Goal: Task Accomplishment & Management: Manage account settings

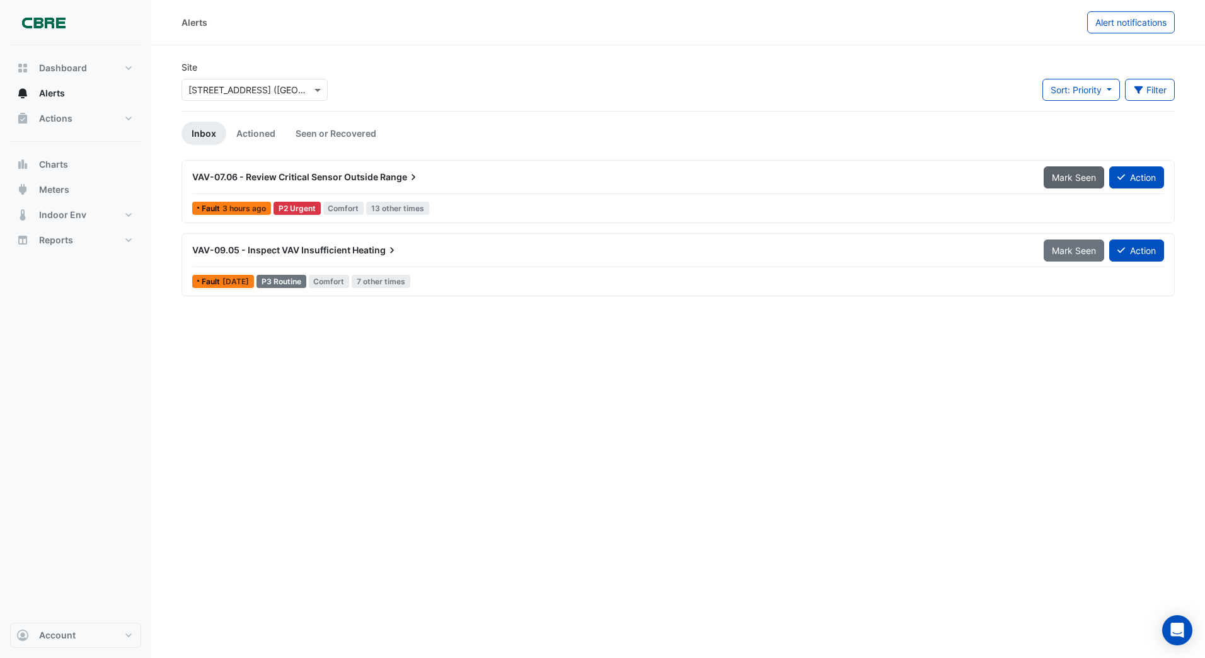
click at [1078, 178] on span "Mark Seen" at bounding box center [1074, 177] width 44 height 11
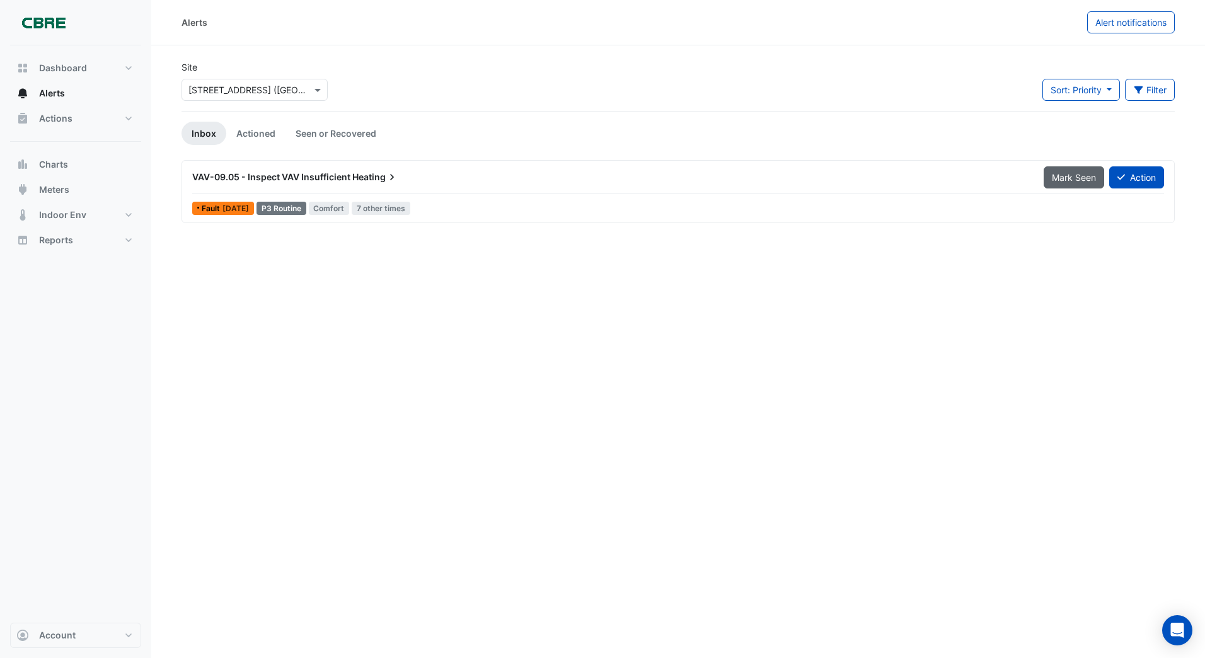
click at [1074, 177] on span "Mark Seen" at bounding box center [1074, 177] width 44 height 11
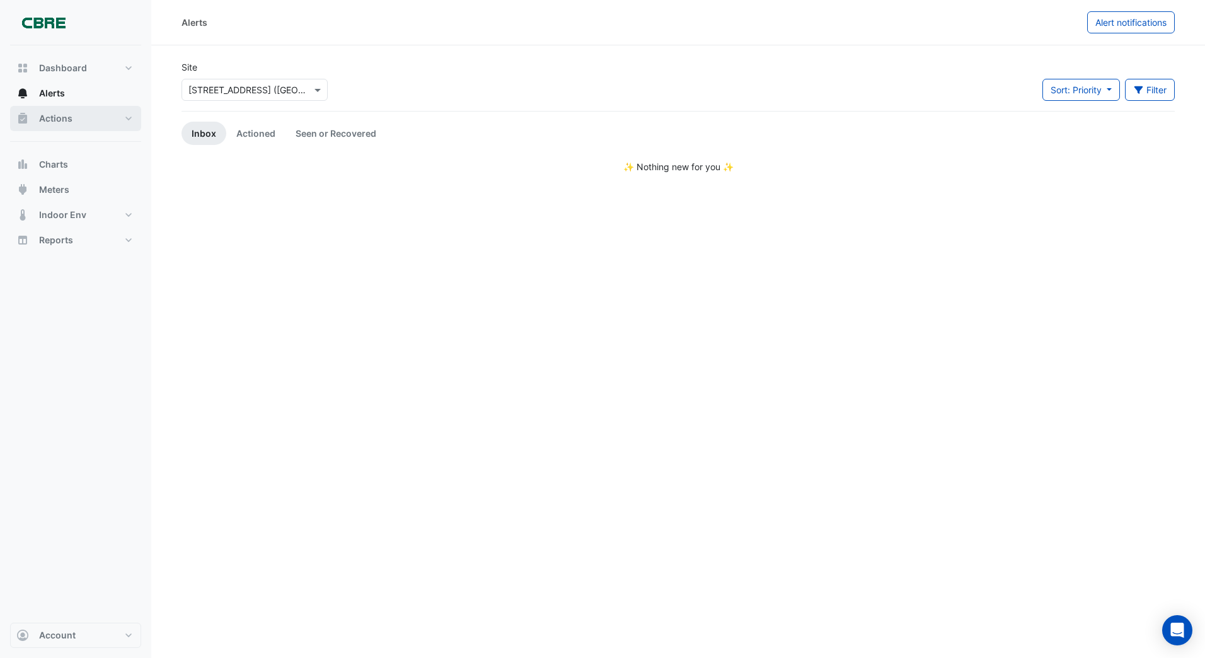
click at [52, 118] on span "Actions" at bounding box center [55, 118] width 33 height 13
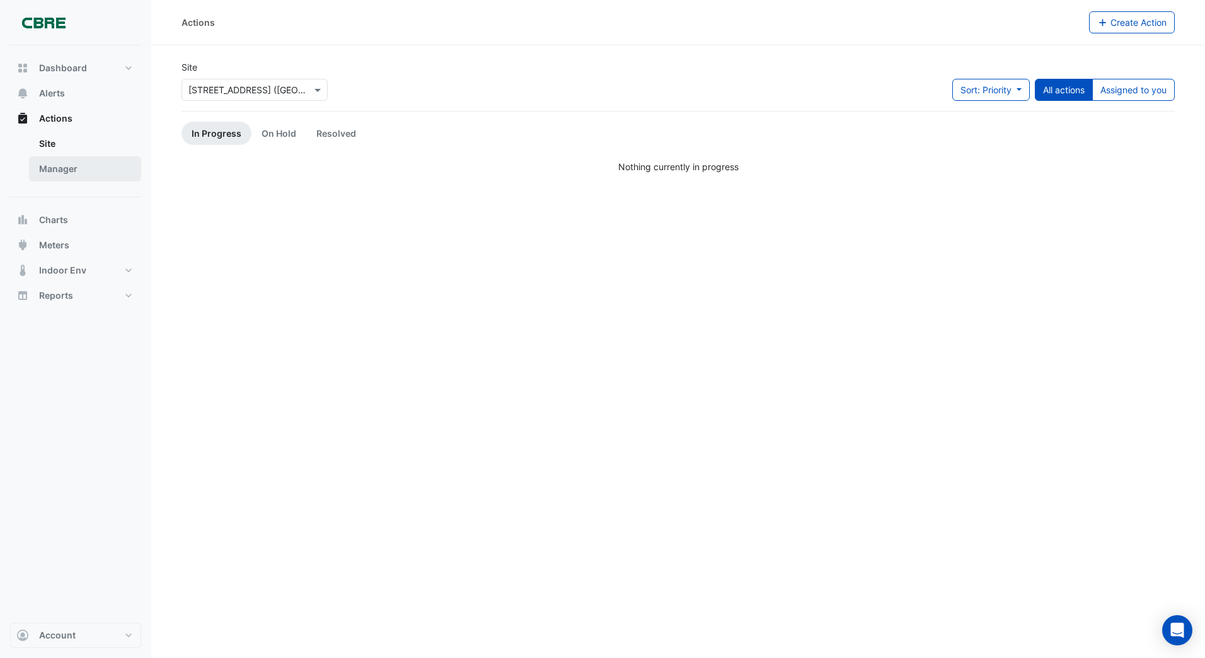
click at [71, 170] on link "Manager" at bounding box center [85, 168] width 112 height 25
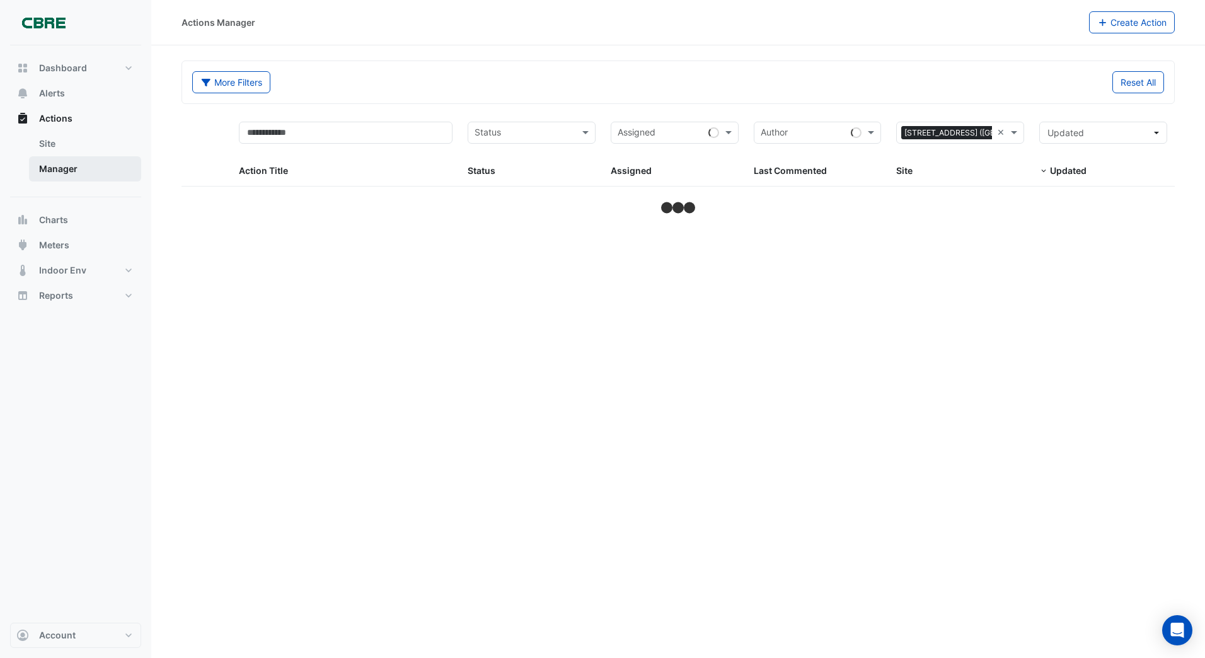
select select "***"
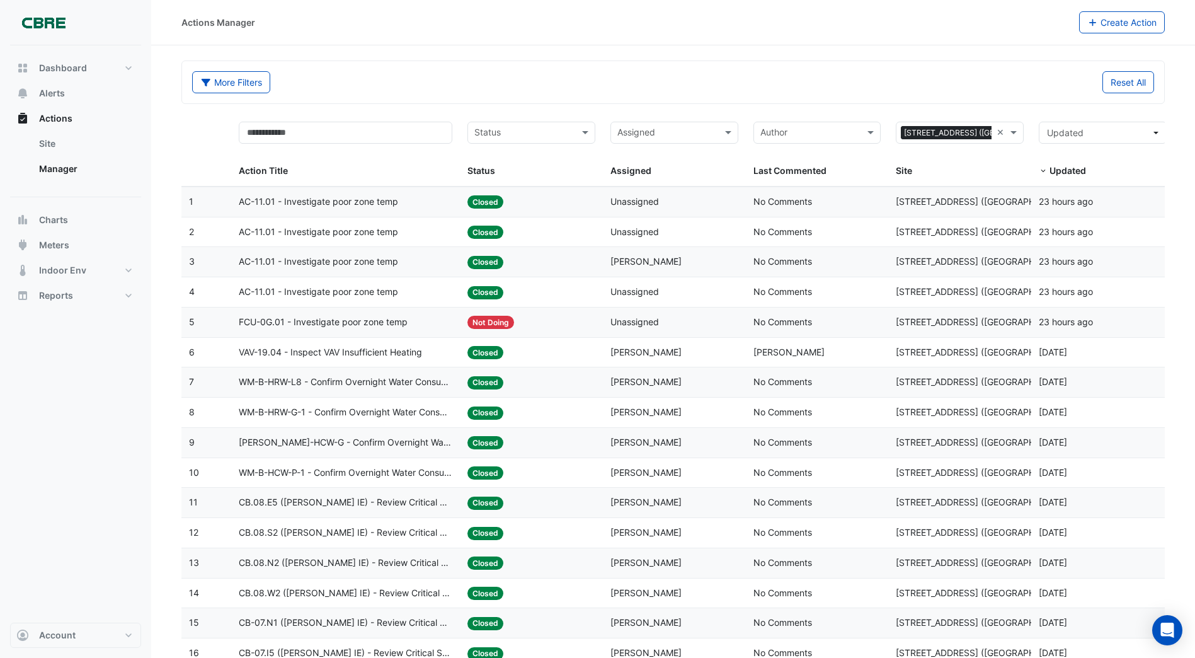
click at [336, 324] on span "FCU-0G.01 - Investigate poor zone temp" at bounding box center [323, 322] width 169 height 14
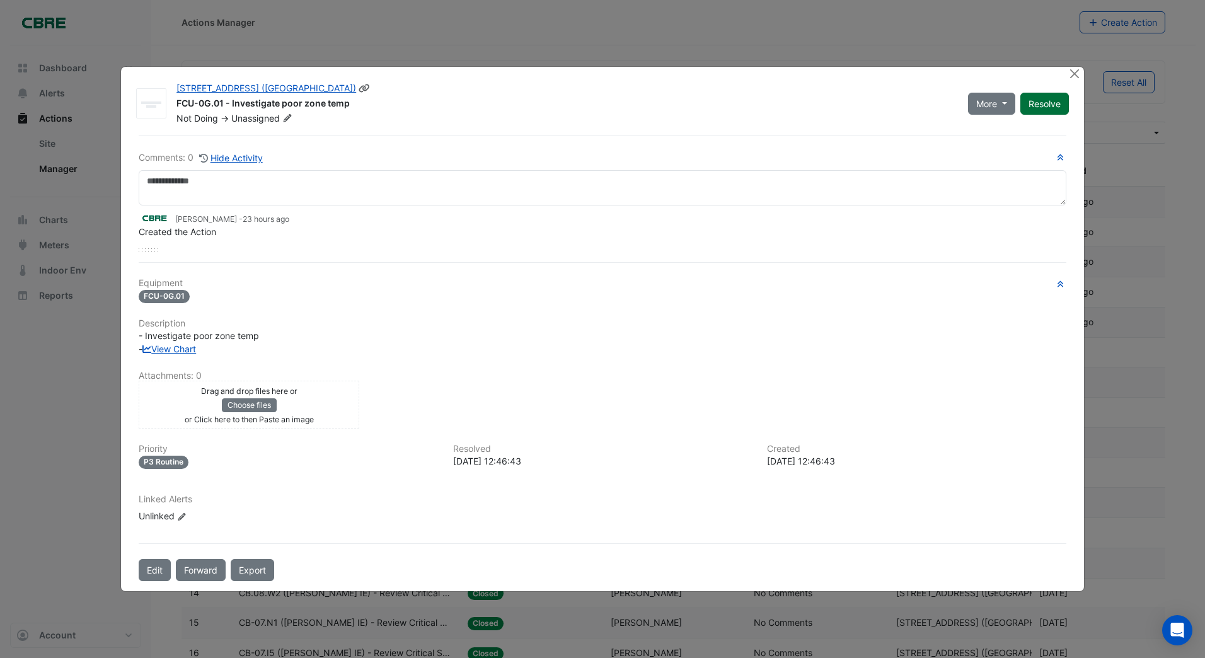
click at [1040, 89] on div "More On Hold Resolve" at bounding box center [1018, 103] width 116 height 43
click at [1048, 105] on button "Resolve" at bounding box center [1044, 104] width 49 height 22
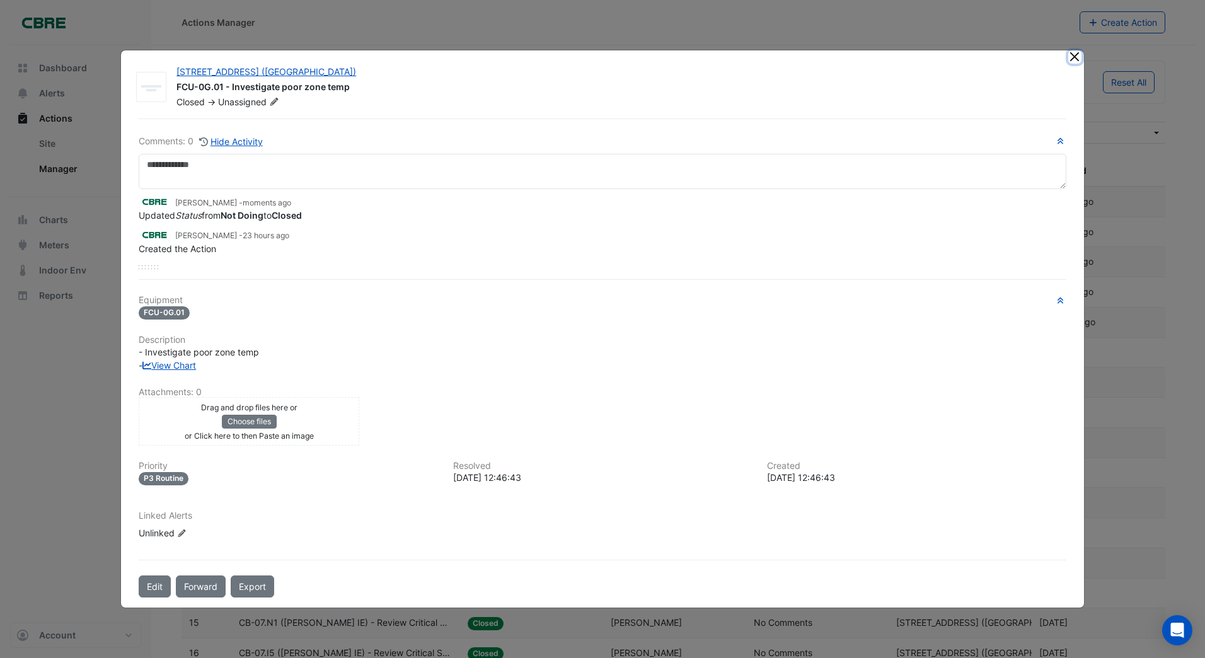
click at [1074, 60] on button "Close" at bounding box center [1074, 56] width 13 height 13
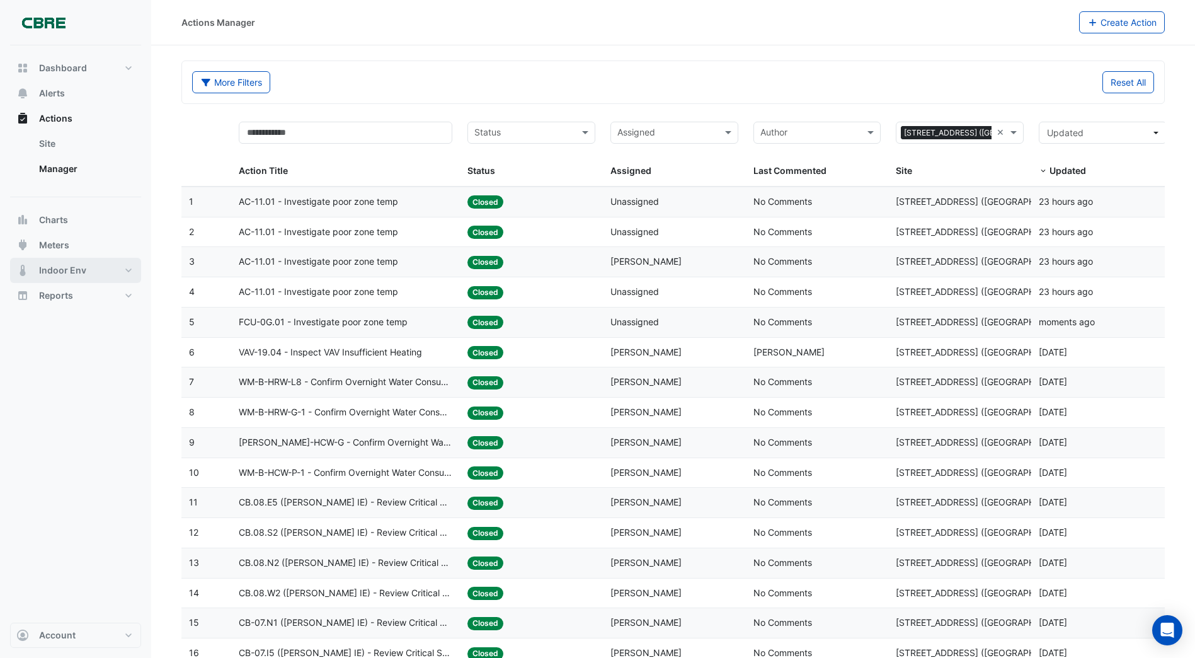
click at [81, 268] on span "Indoor Env" at bounding box center [62, 270] width 47 height 13
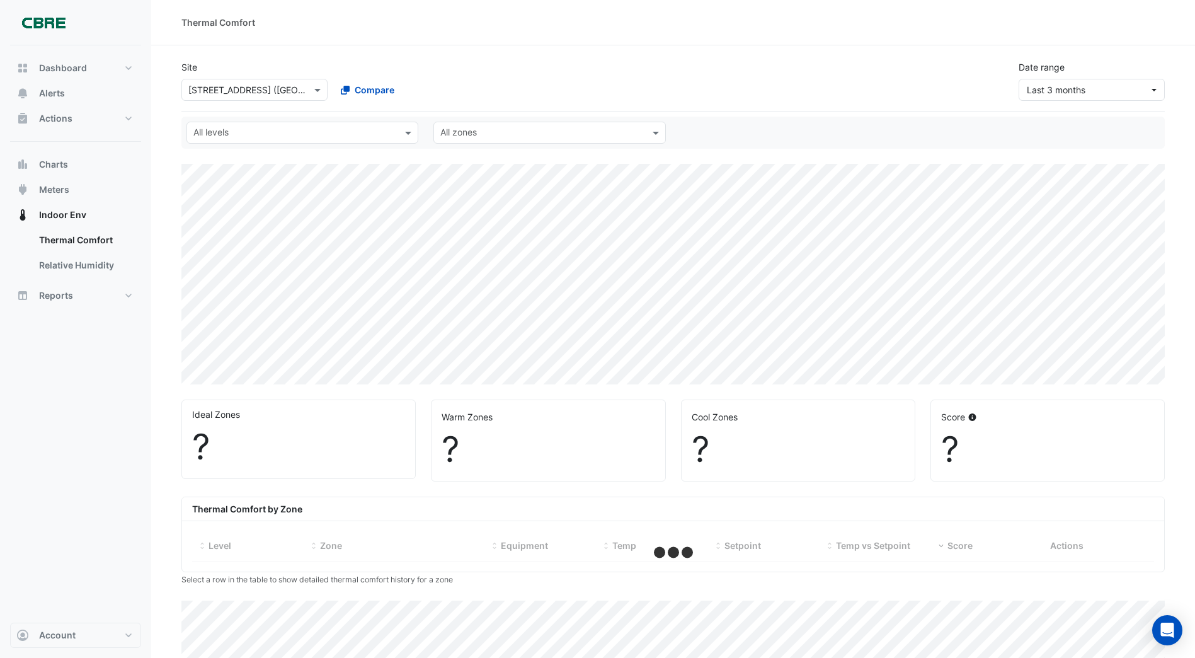
select select "***"
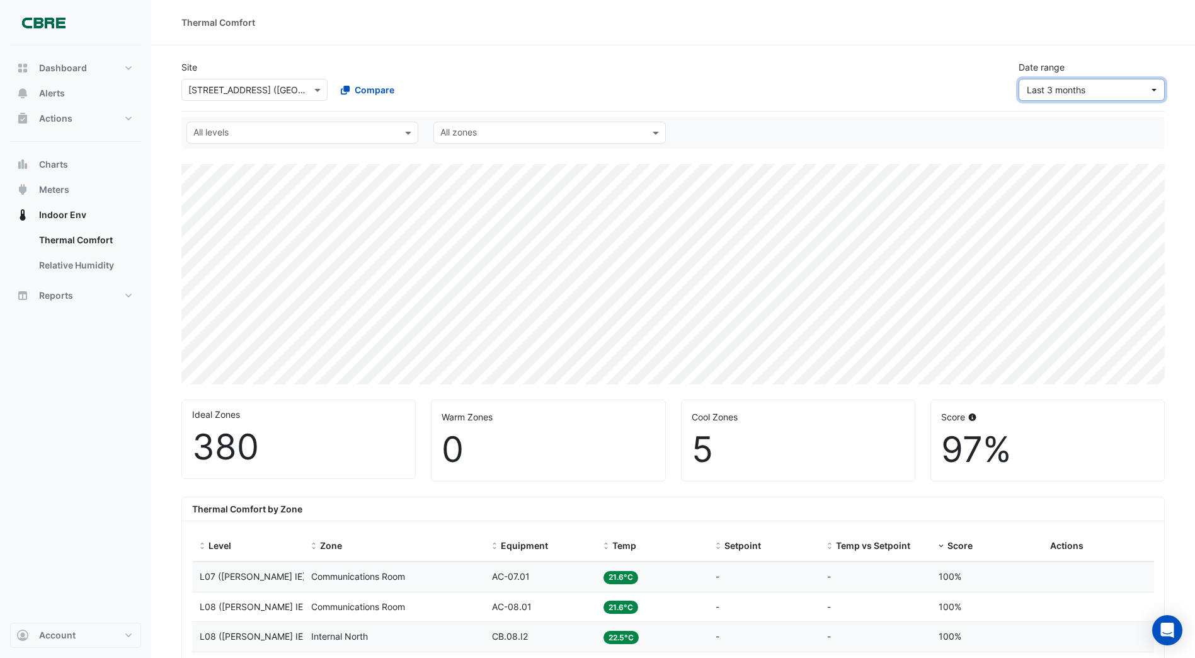
click at [1155, 92] on button "Last 3 months" at bounding box center [1092, 90] width 146 height 22
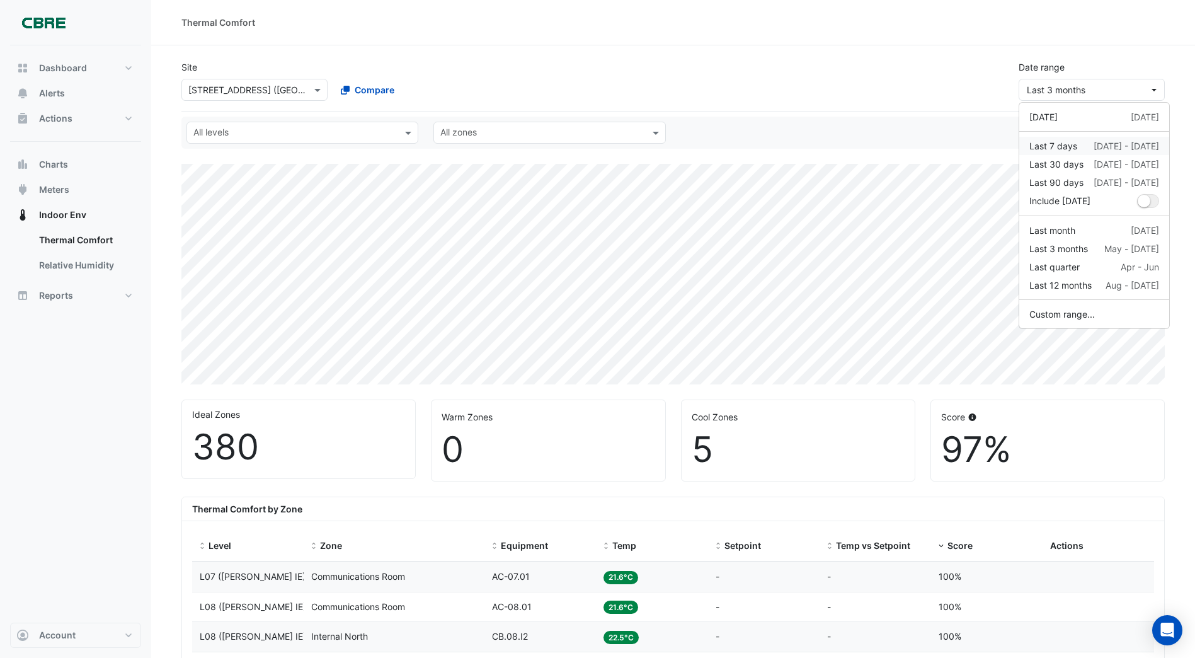
click at [1073, 146] on div "Last 7 days" at bounding box center [1053, 145] width 48 height 13
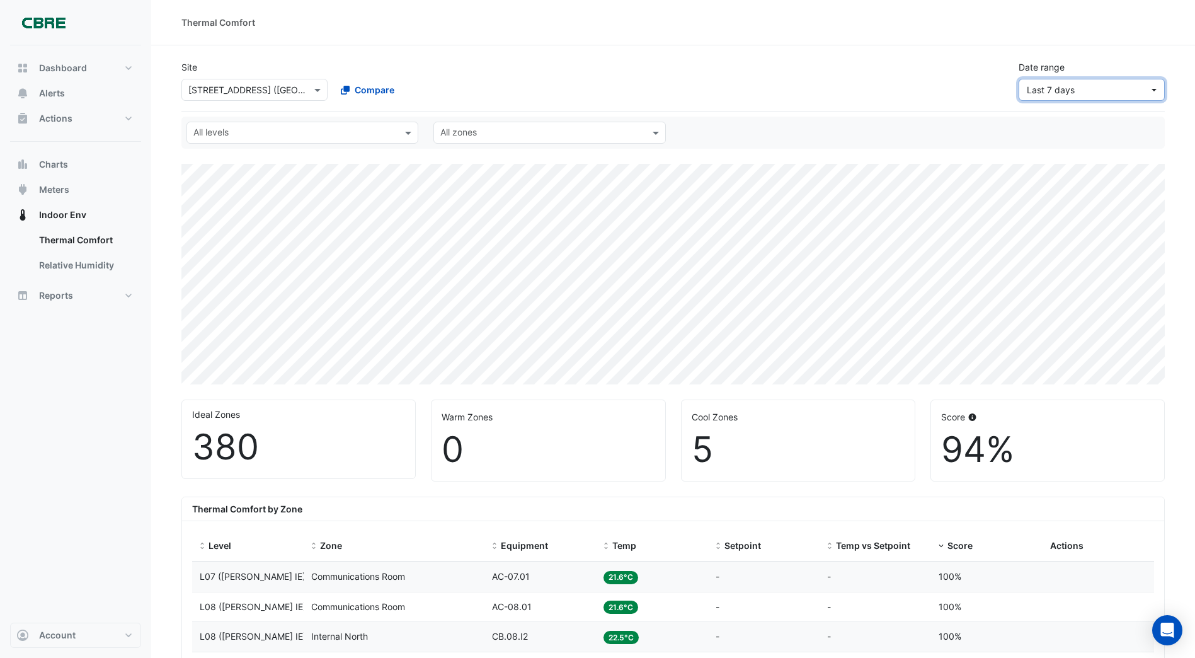
click at [1098, 91] on span "Last 7 days" at bounding box center [1088, 89] width 122 height 13
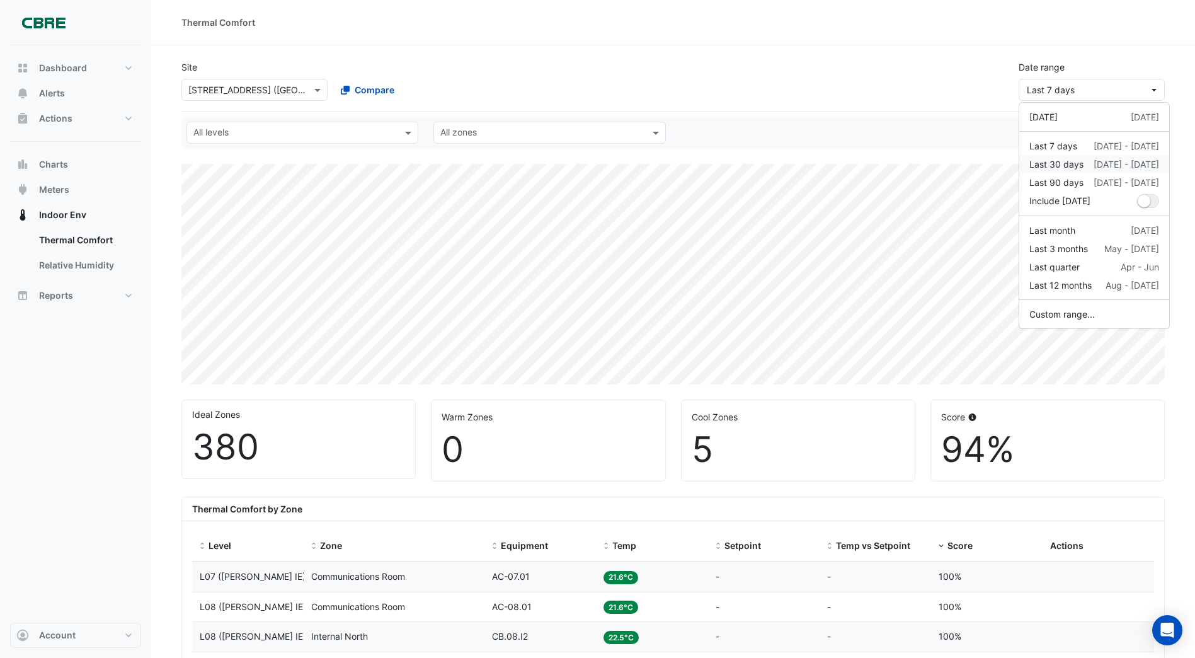
click at [1045, 166] on div "Last 30 days" at bounding box center [1056, 164] width 54 height 13
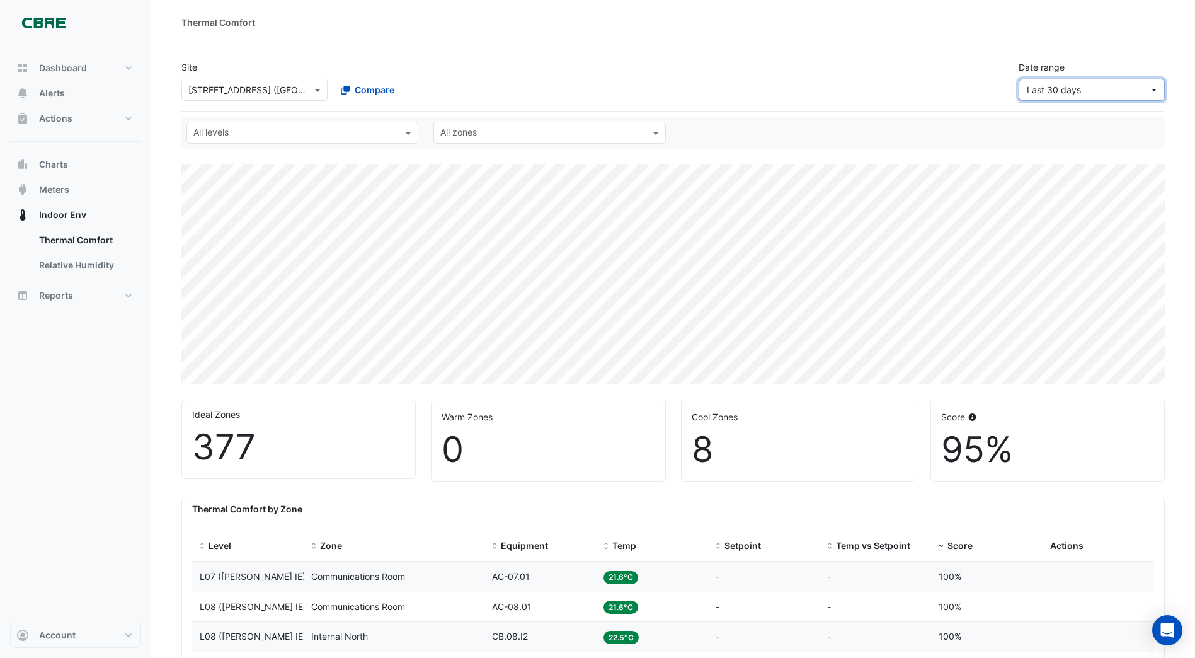
click at [1138, 88] on span "Last 30 days" at bounding box center [1088, 89] width 122 height 13
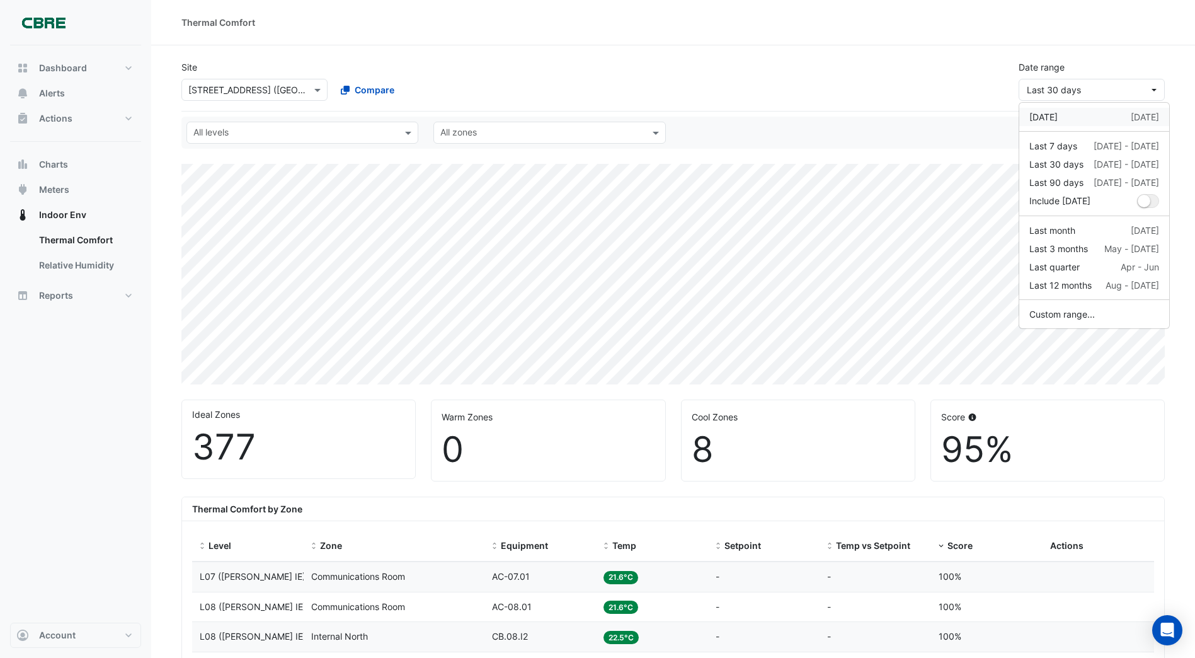
click at [1056, 119] on div "[DATE]" at bounding box center [1043, 116] width 28 height 13
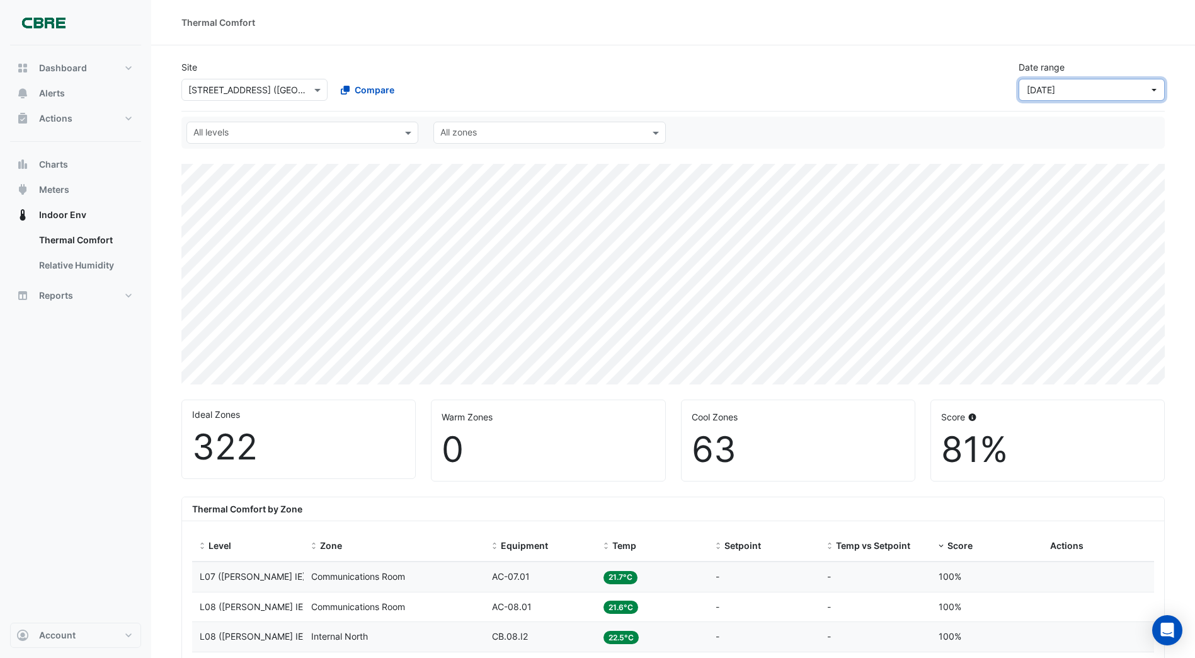
click at [1055, 91] on span "[DATE]" at bounding box center [1041, 89] width 28 height 11
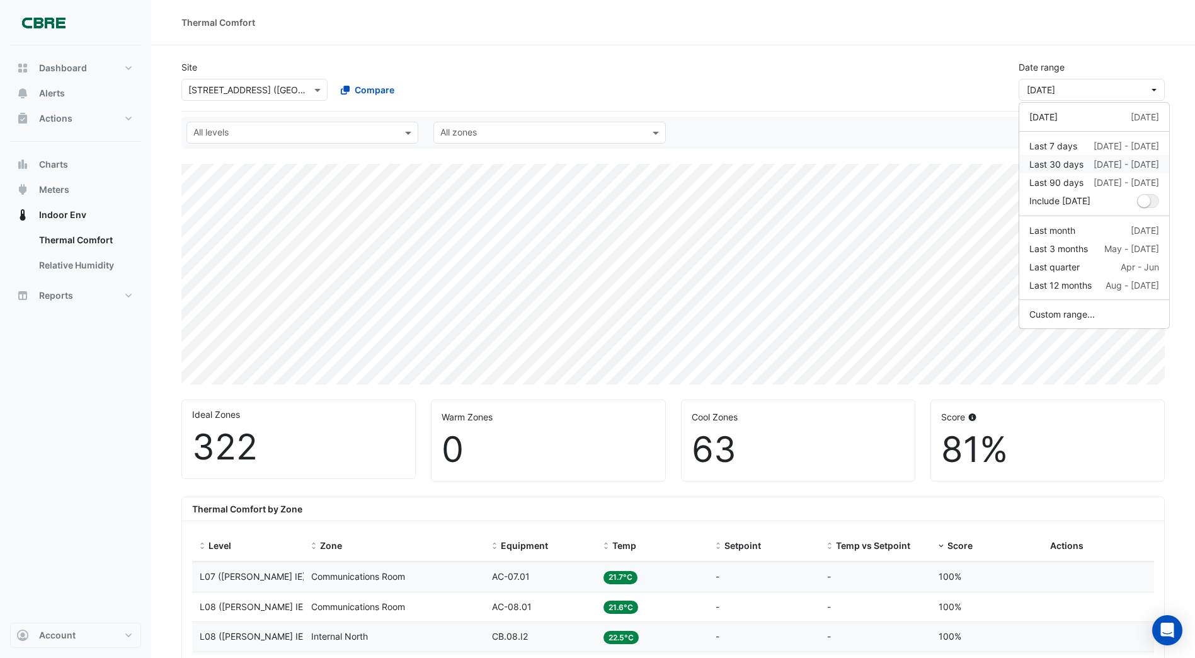
click at [1053, 164] on div "Last 30 days" at bounding box center [1056, 164] width 54 height 13
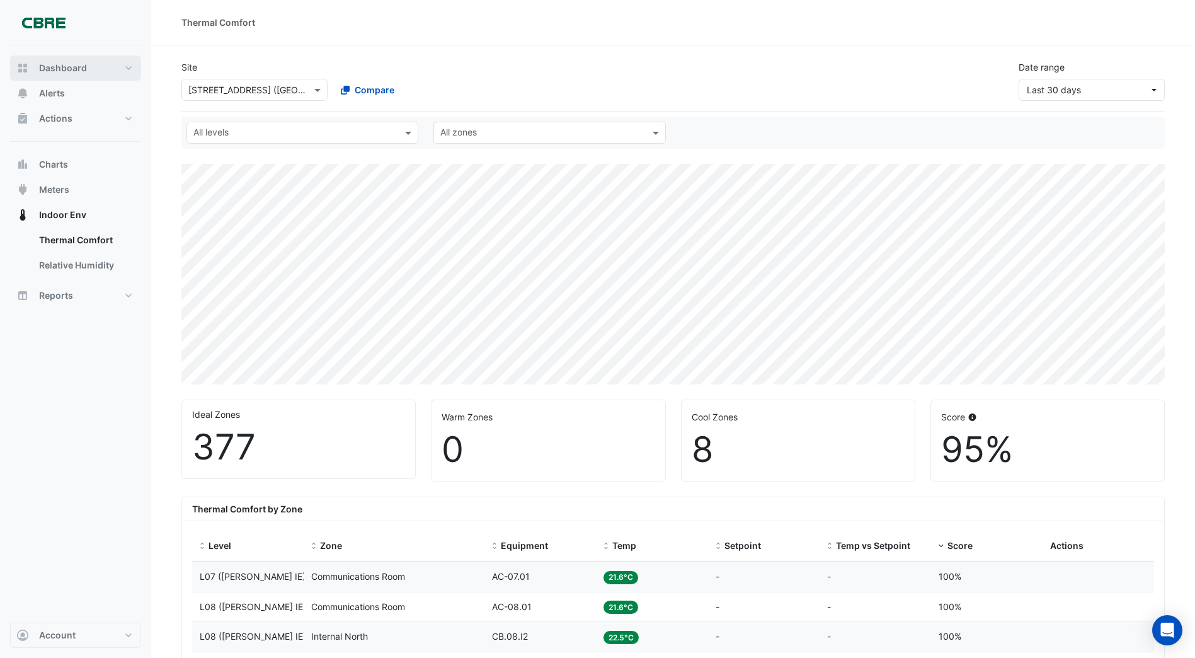
click at [76, 69] on span "Dashboard" at bounding box center [63, 68] width 48 height 13
select select "***"
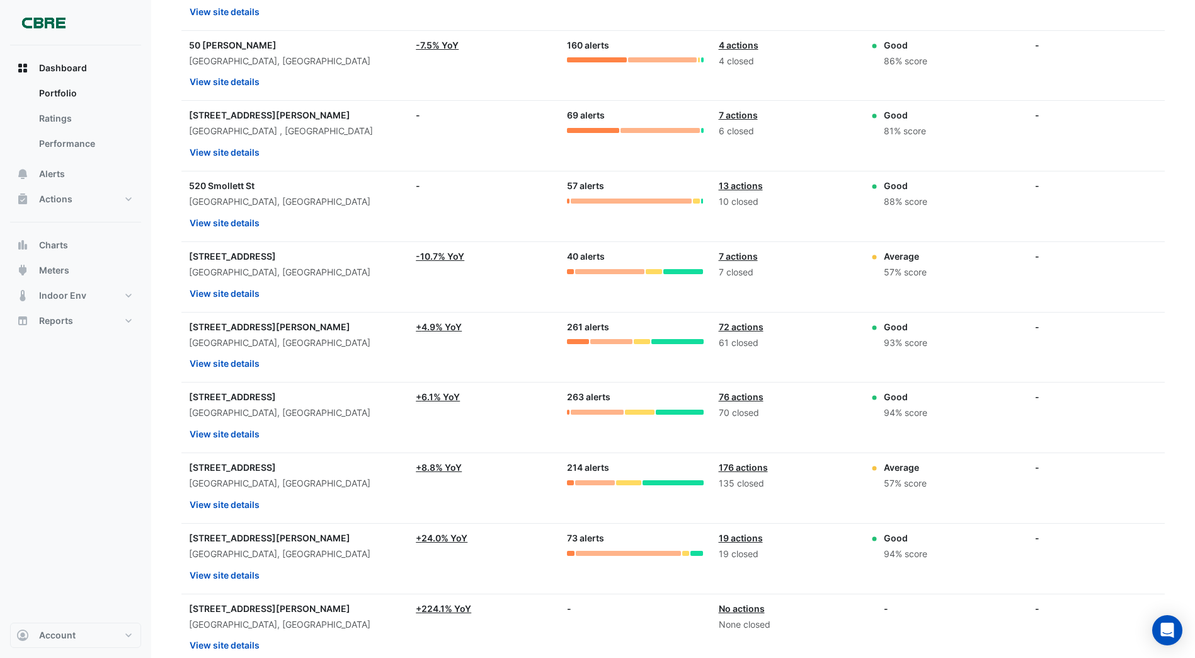
scroll to position [2790, 0]
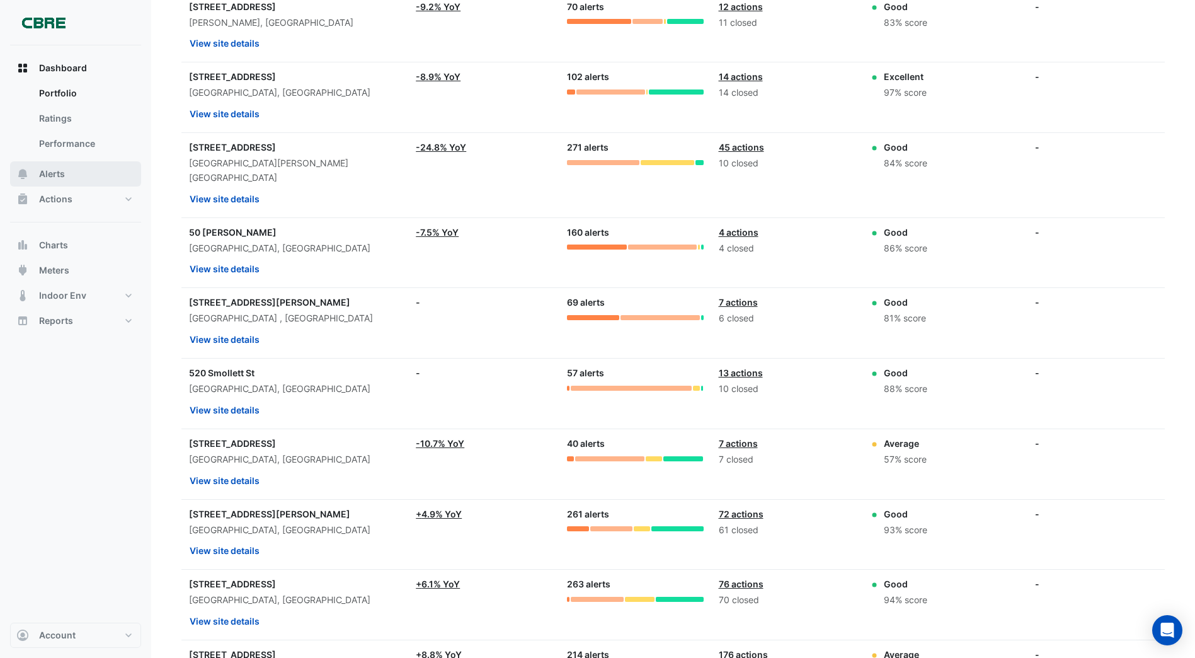
click at [54, 176] on span "Alerts" at bounding box center [52, 174] width 26 height 13
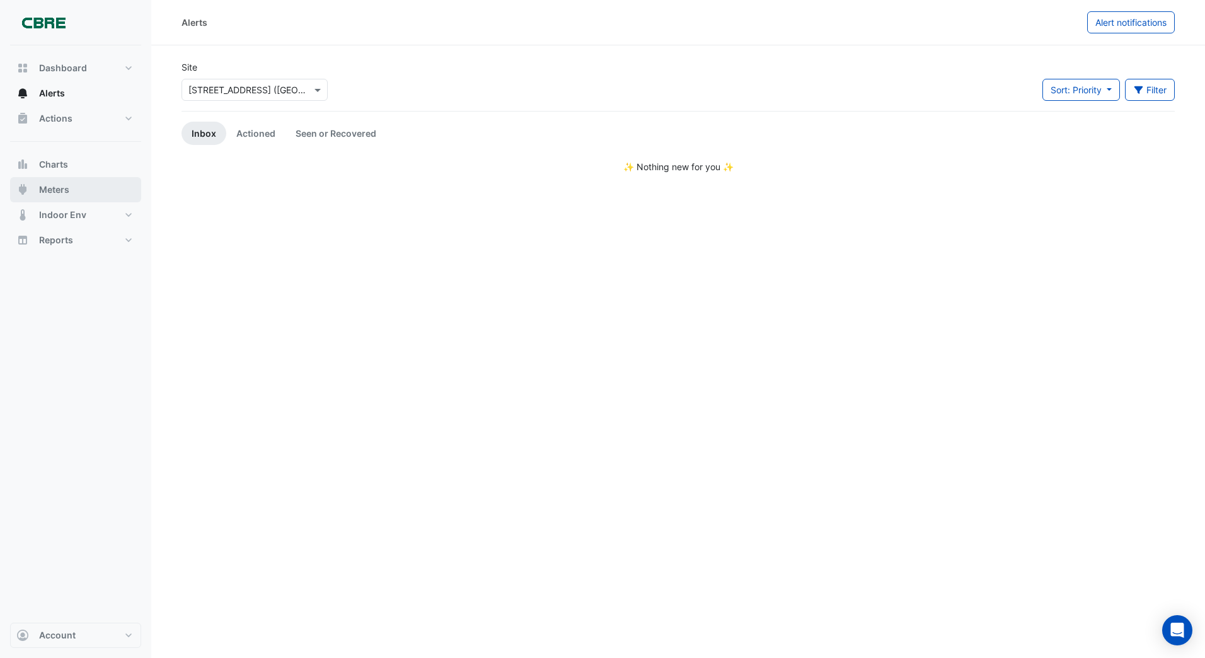
click at [60, 187] on span "Meters" at bounding box center [54, 189] width 30 height 13
